Goal: Information Seeking & Learning: Check status

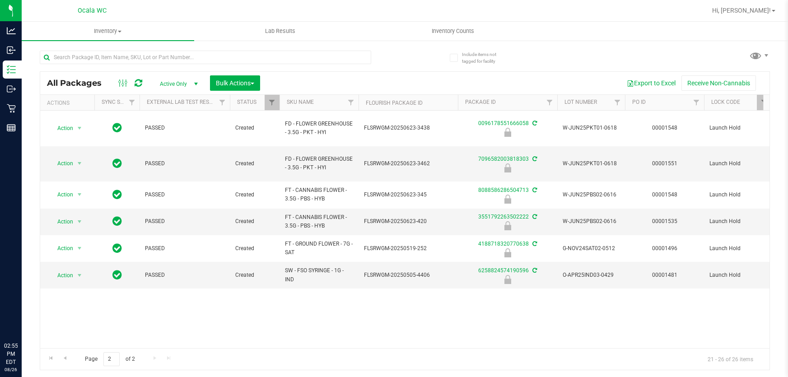
click at [131, 54] on input "text" at bounding box center [206, 58] width 332 height 14
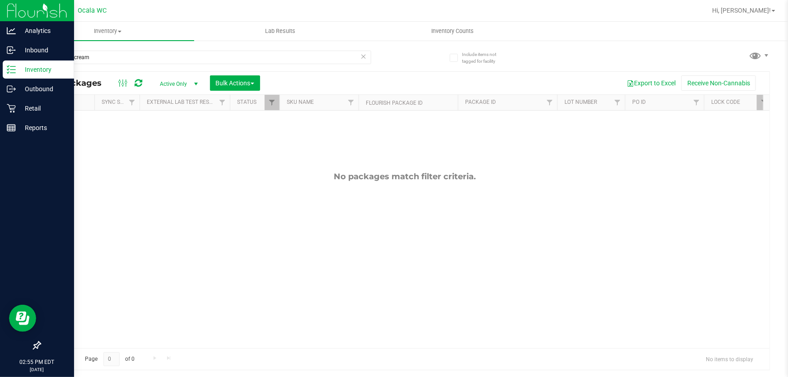
drag, startPoint x: 92, startPoint y: 61, endPoint x: 0, endPoint y: 5, distance: 107.5
click at [0, 5] on div "Analytics Inbound Inventory Outbound Retail Reports 02:55 PM EDT 08/26/2025 08/…" at bounding box center [394, 188] width 788 height 377
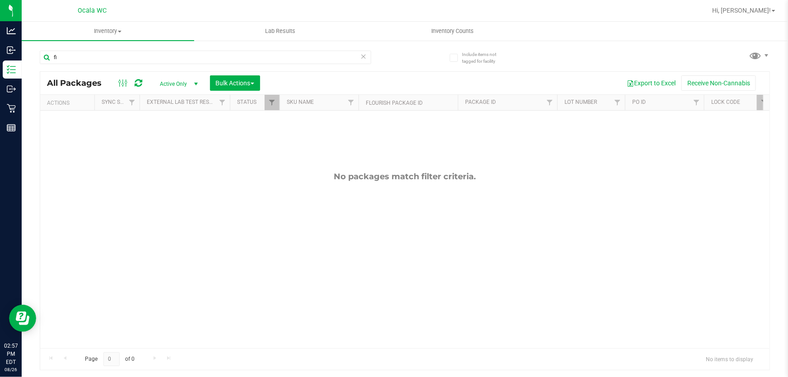
type input "f"
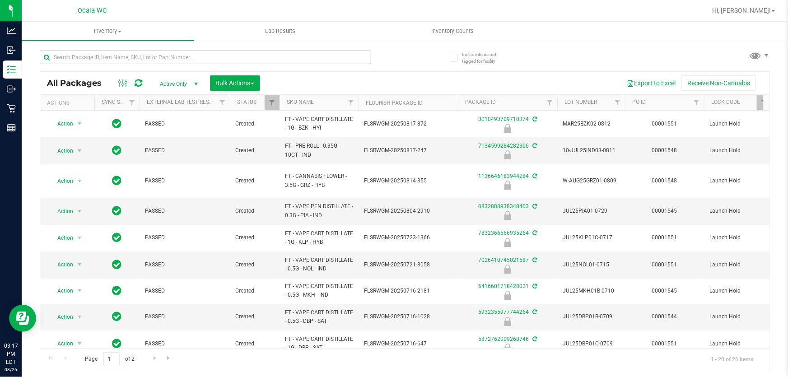
click at [212, 59] on input "text" at bounding box center [206, 58] width 332 height 14
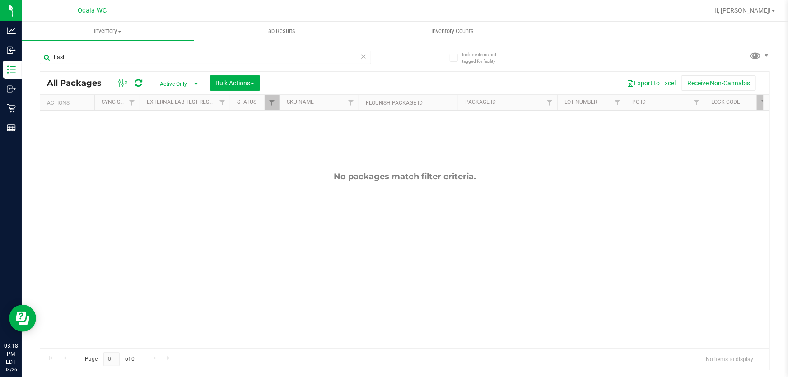
click at [137, 84] on icon at bounding box center [139, 83] width 8 height 9
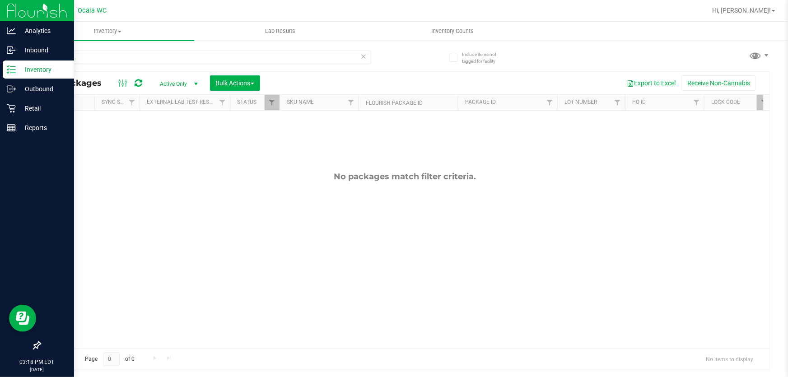
click at [22, 68] on p "Inventory" at bounding box center [43, 69] width 54 height 11
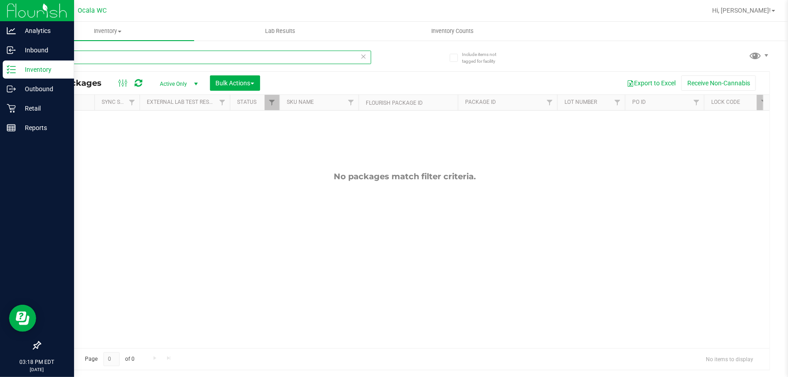
drag, startPoint x: 114, startPoint y: 54, endPoint x: 0, endPoint y: 3, distance: 125.4
click at [0, 3] on div "Analytics Inbound Inventory Outbound Retail Reports 03:18 PM EDT 08/26/2025 08/…" at bounding box center [394, 188] width 788 height 377
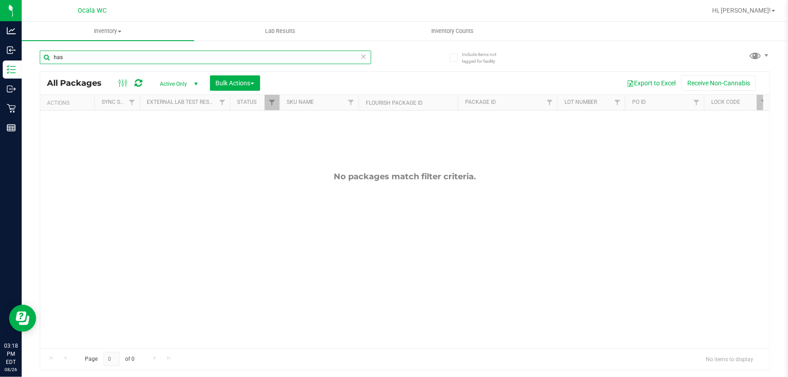
type input "hash"
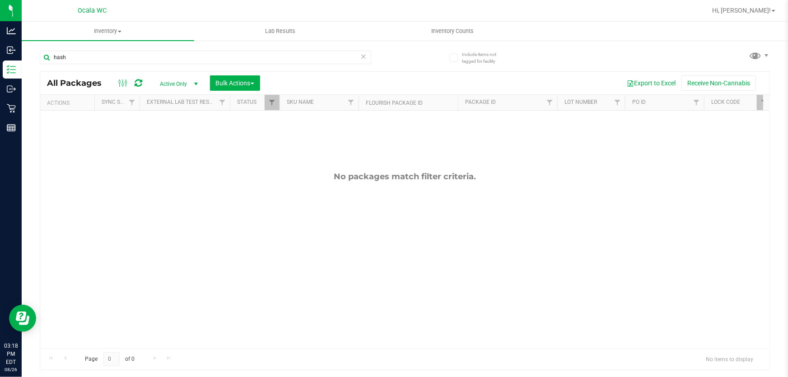
click at [198, 84] on span "select" at bounding box center [195, 83] width 7 height 7
click at [312, 76] on div "Export to Excel Receive Non-Cannabis" at bounding box center [515, 82] width 496 height 15
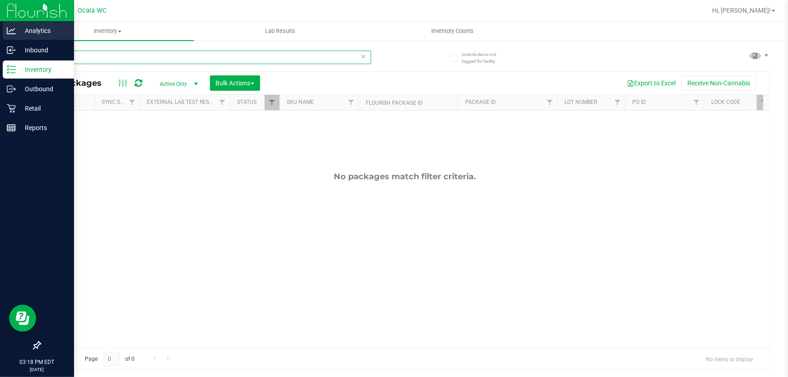
drag, startPoint x: 99, startPoint y: 57, endPoint x: 0, endPoint y: 34, distance: 101.2
click at [0, 34] on div "Analytics Inbound Inventory Outbound Retail Reports 03:18 PM EDT 08/26/2025 08/…" at bounding box center [394, 188] width 788 height 377
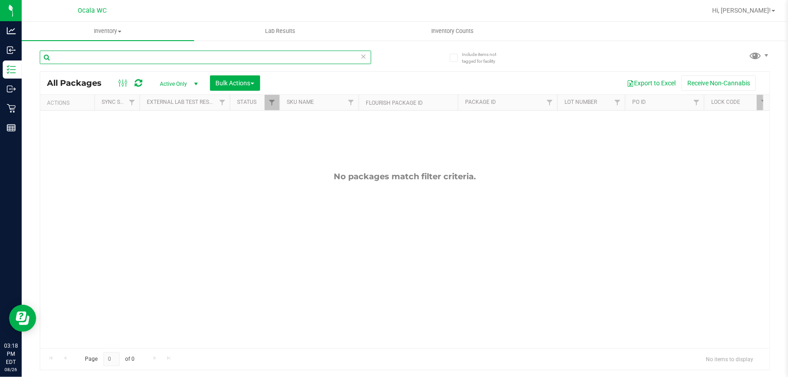
type input "\"
type input "coin"
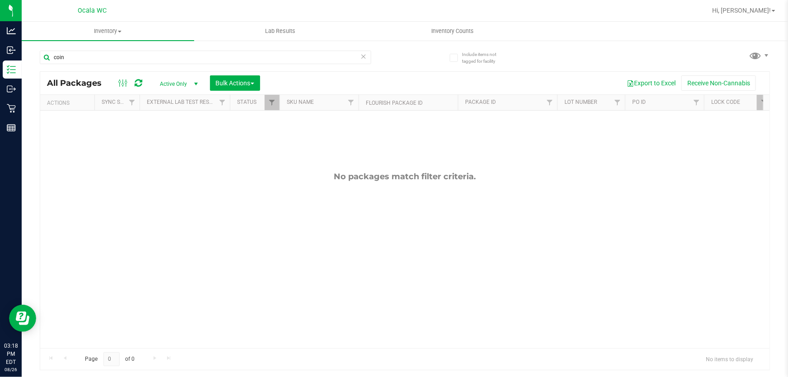
click at [166, 84] on span "Active Only" at bounding box center [177, 84] width 50 height 13
click at [133, 82] on div at bounding box center [130, 83] width 30 height 11
click at [169, 90] on div "All Packages Active Only Active Only Lab Samples Locked All External Internal B…" at bounding box center [405, 83] width 730 height 23
click at [173, 84] on span "Active Only" at bounding box center [177, 84] width 50 height 13
drag, startPoint x: 180, startPoint y: 137, endPoint x: 40, endPoint y: 90, distance: 148.3
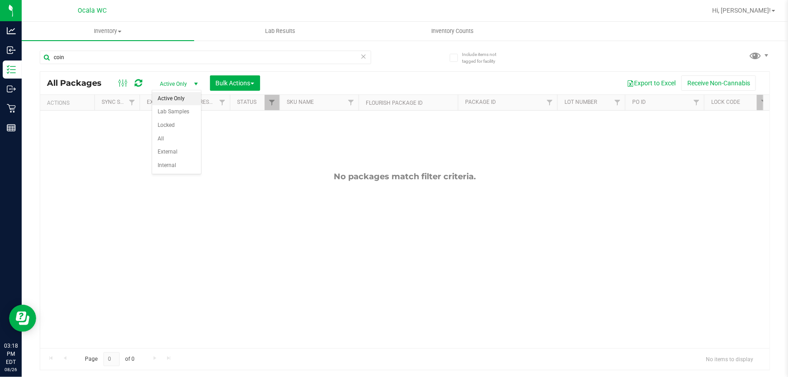
click at [40, 93] on body "Analytics Inbound Inventory Outbound Retail Reports 03:18 PM EDT 08/26/2025 08/…" at bounding box center [394, 188] width 788 height 377
click at [320, 280] on div "No packages match filter criteria." at bounding box center [405, 260] width 730 height 299
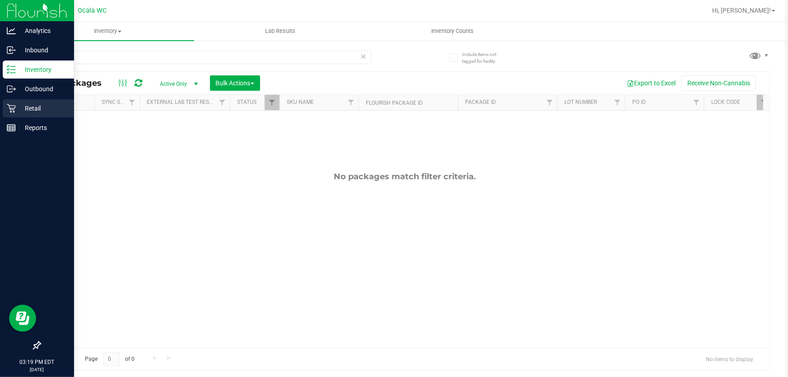
click at [25, 108] on p "Retail" at bounding box center [43, 108] width 54 height 11
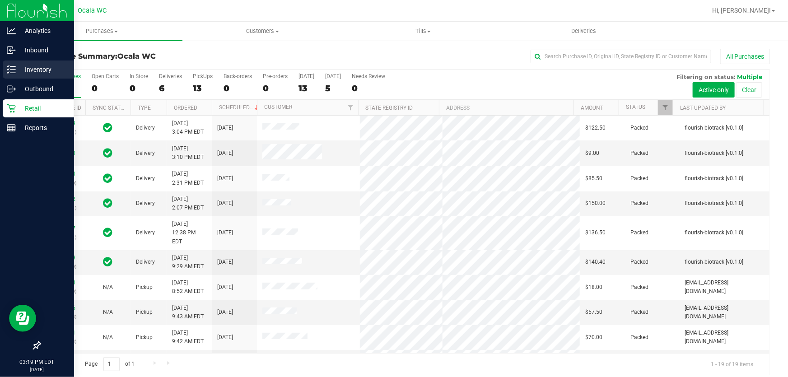
click at [16, 66] on p "Inventory" at bounding box center [43, 69] width 54 height 11
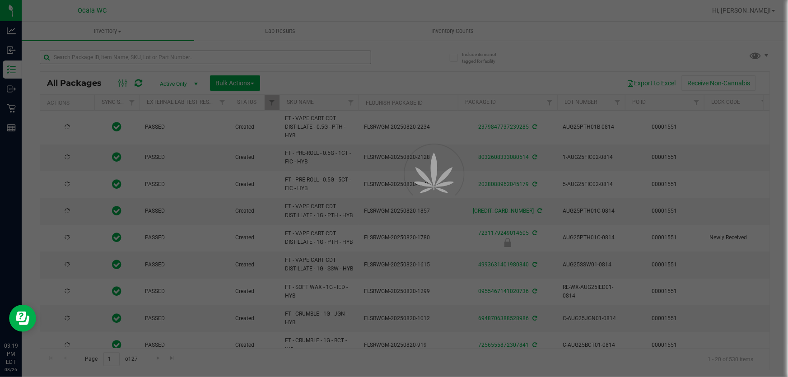
click at [225, 56] on div at bounding box center [394, 188] width 788 height 377
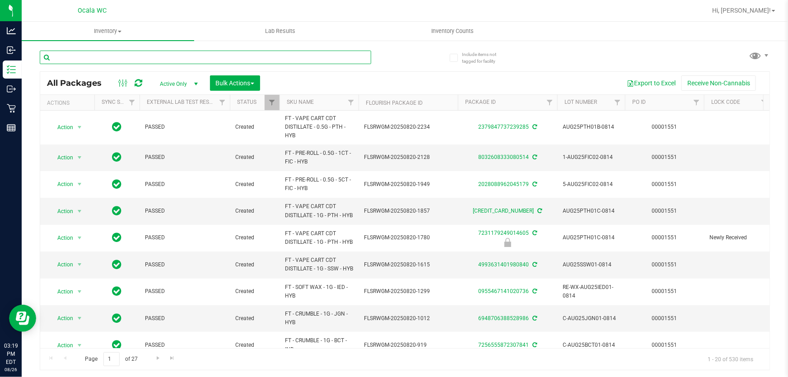
click at [225, 56] on input "text" at bounding box center [206, 58] width 332 height 14
type input "hash"
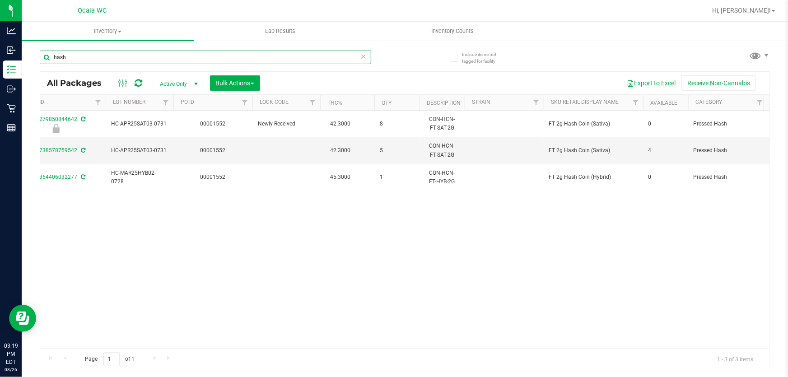
scroll to position [0, 408]
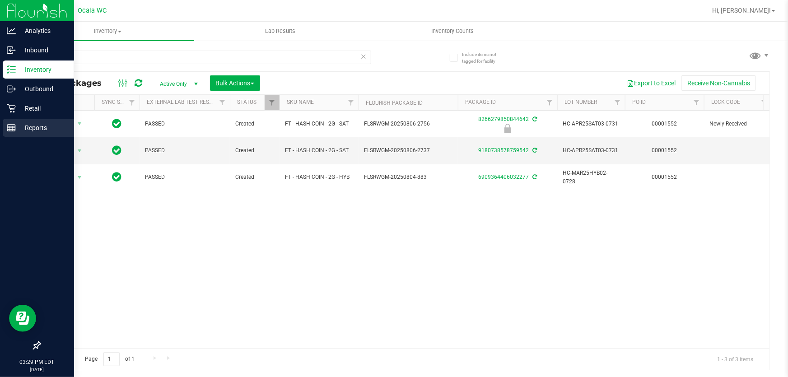
click at [30, 124] on p "Reports" at bounding box center [43, 127] width 54 height 11
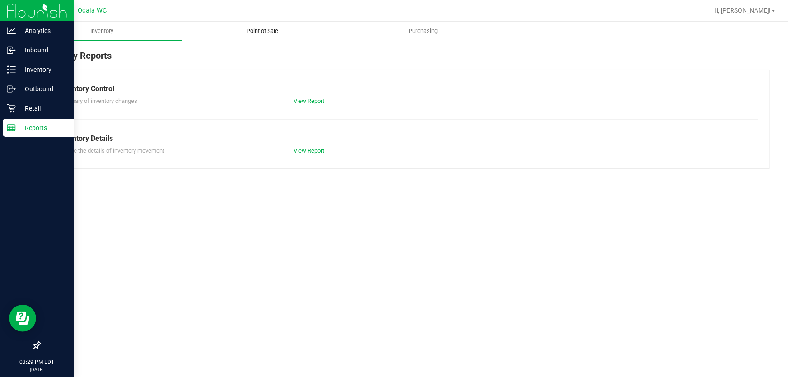
click at [258, 25] on uib-tab-heading "Point of Sale" at bounding box center [263, 31] width 160 height 18
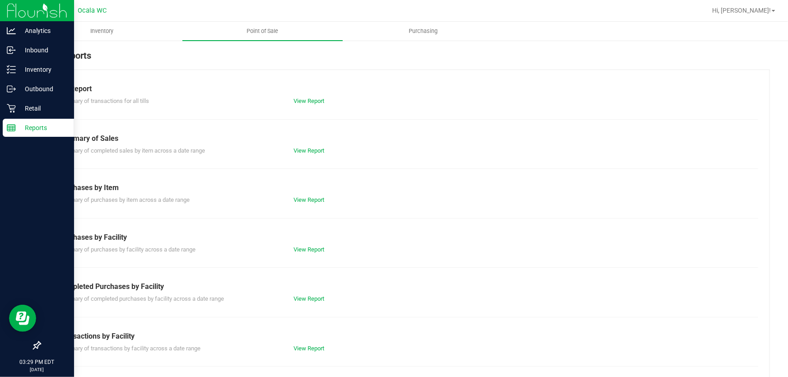
click at [316, 95] on div "Summary of transactions for all tills View Report" at bounding box center [405, 99] width 707 height 11
click at [316, 99] on link "View Report" at bounding box center [309, 101] width 31 height 7
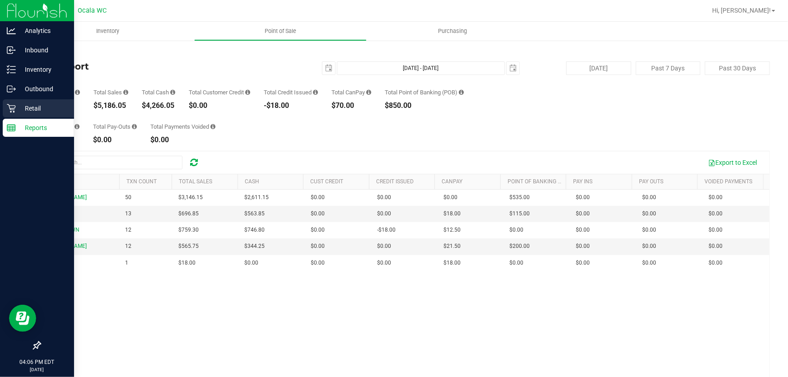
click at [16, 106] on p "Retail" at bounding box center [43, 108] width 54 height 11
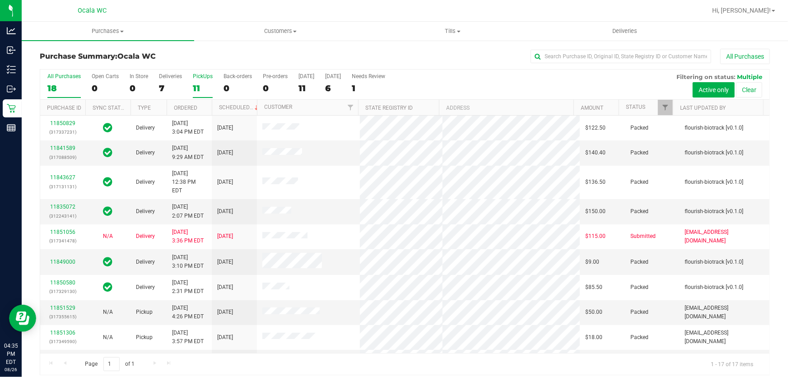
click at [196, 86] on div "11" at bounding box center [203, 88] width 20 height 10
click at [0, 0] on input "PickUps 11" at bounding box center [0, 0] width 0 height 0
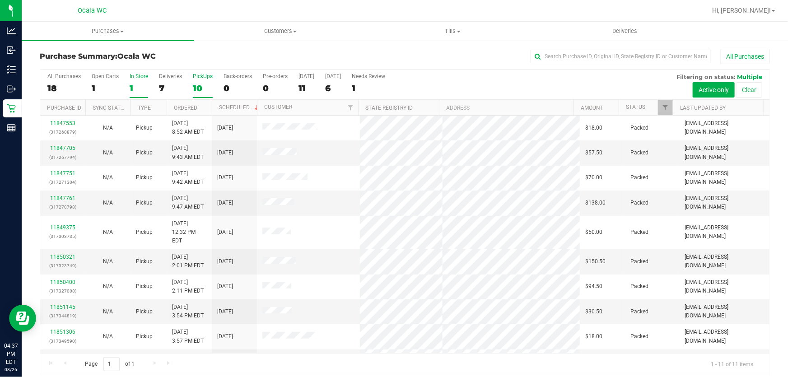
click at [134, 75] on div "In Store" at bounding box center [139, 76] width 19 height 6
click at [0, 0] on input "In Store 1" at bounding box center [0, 0] width 0 height 0
